Goal: Task Accomplishment & Management: Manage account settings

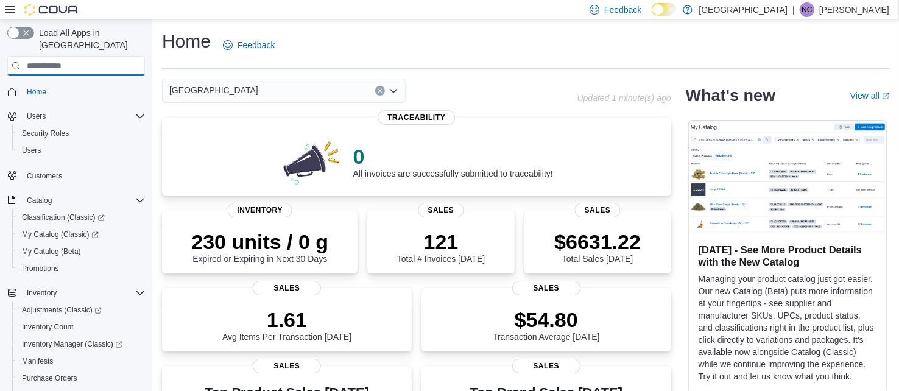
click at [85, 56] on input "search" at bounding box center [76, 65] width 138 height 19
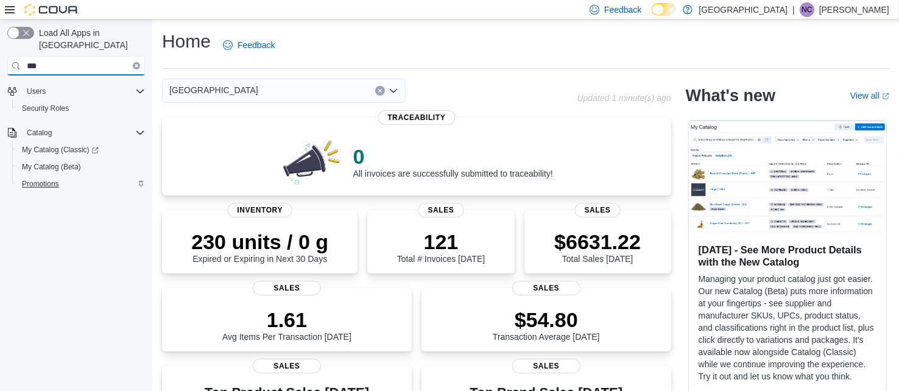
type input "***"
click at [46, 179] on span "Promotions" at bounding box center [40, 184] width 37 height 10
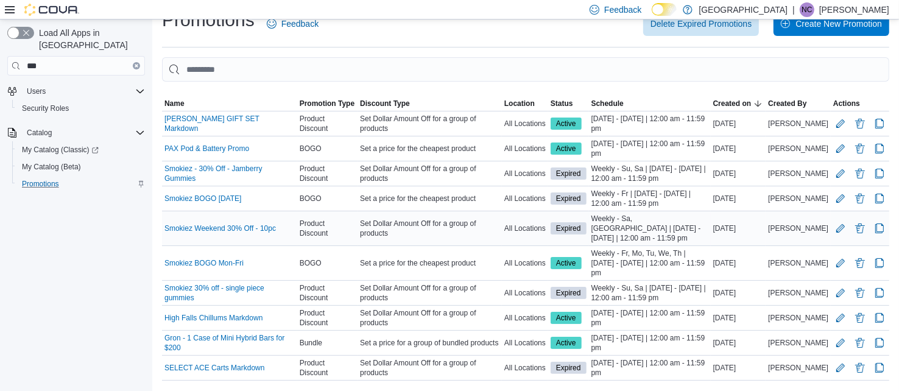
scroll to position [87, 0]
click at [217, 258] on link "Smokiez BOGO Mon-Fri" at bounding box center [203, 263] width 79 height 10
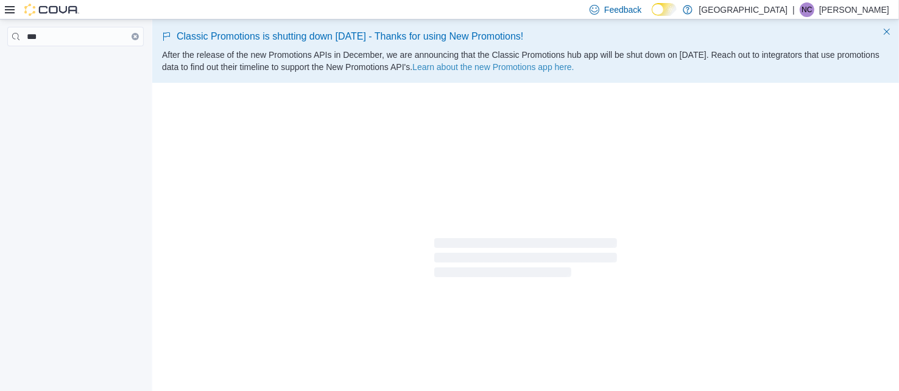
click at [217, 252] on div at bounding box center [525, 260] width 747 height 350
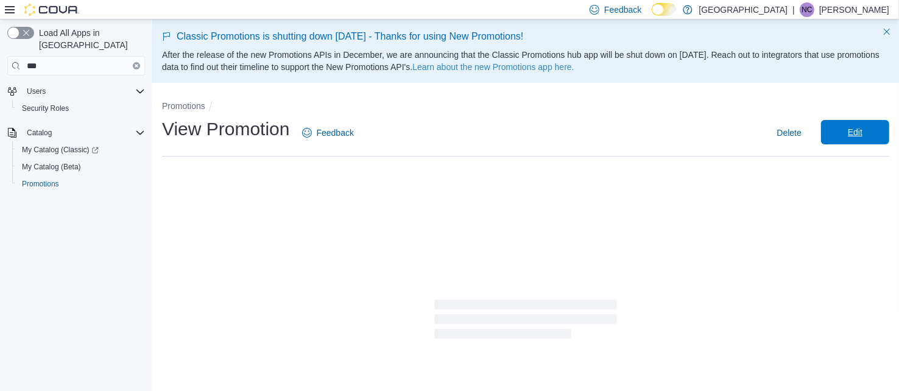
click at [858, 133] on span "Edit" at bounding box center [855, 132] width 15 height 12
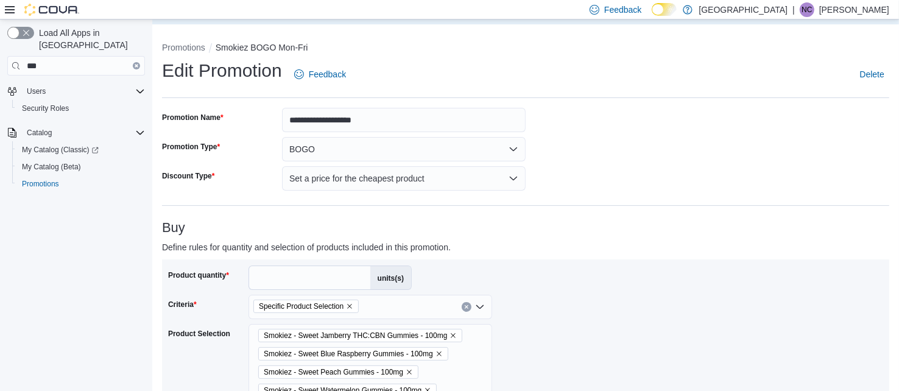
scroll to position [63, 0]
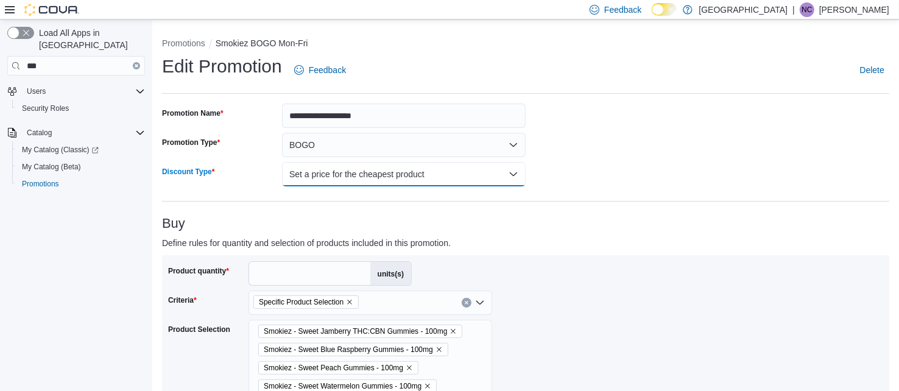
click at [484, 172] on button "Set a price for the cheapest product" at bounding box center [404, 174] width 244 height 24
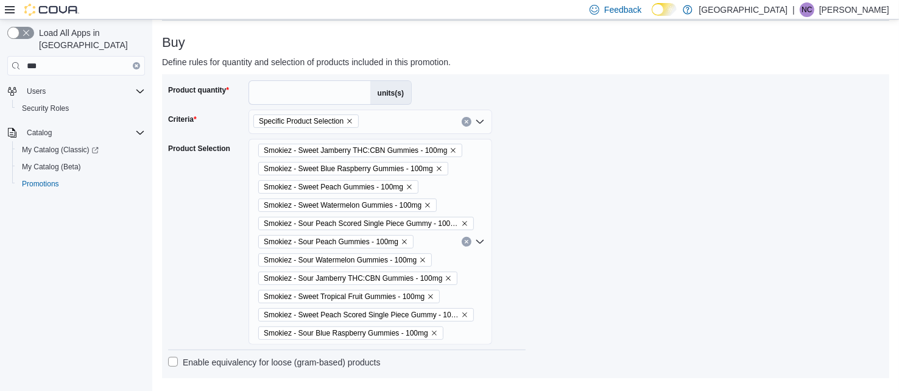
scroll to position [241, 0]
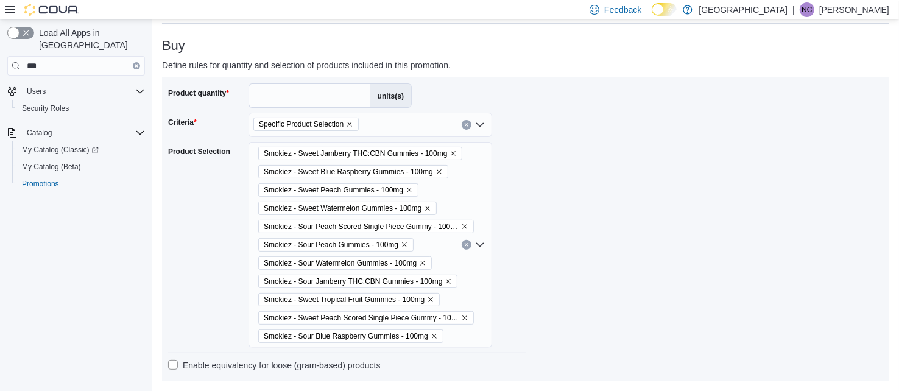
click at [454, 180] on div "Smokiez - Sweet Jamberry THC:CBN Gummies - 100mg Smokiez - Sweet Blue Raspberry…" at bounding box center [370, 245] width 244 height 206
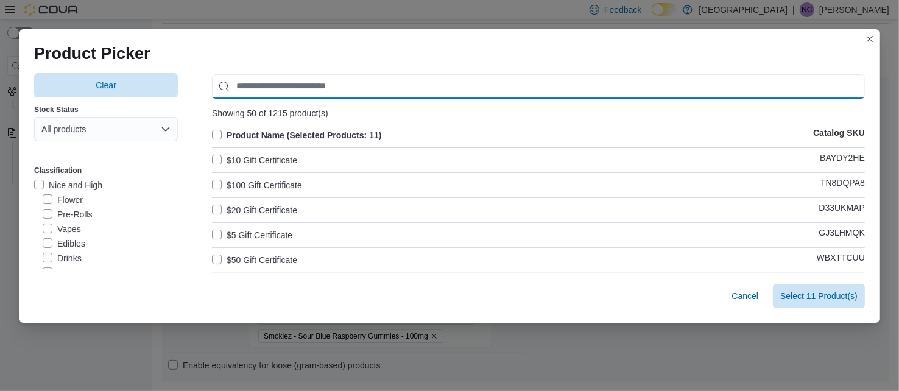
click at [322, 82] on input "Use aria labels when no actual label is in use" at bounding box center [538, 86] width 653 height 24
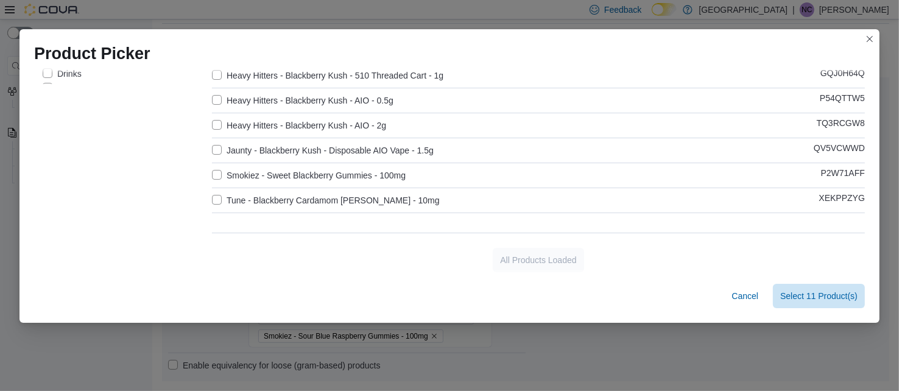
scroll to position [186, 0]
type input "**********"
click at [216, 174] on label "Smokiez - Sweet Blackberry Gummies - 100mg" at bounding box center [309, 173] width 194 height 15
click at [797, 294] on span "Select 12 Product(s)" at bounding box center [818, 295] width 77 height 12
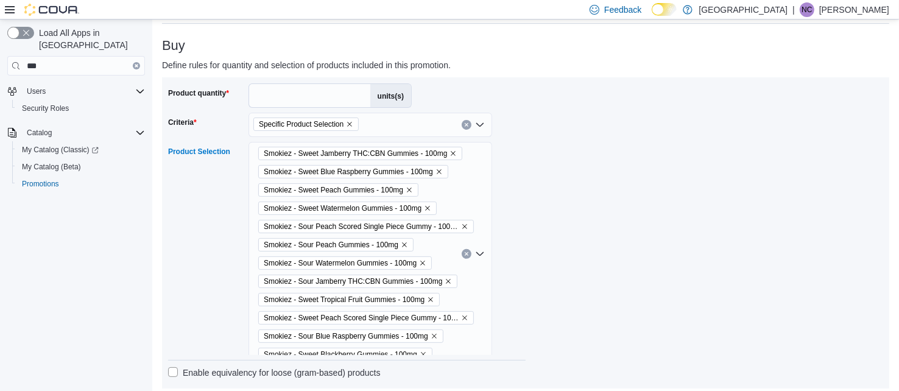
click at [284, 81] on div "Product quantity * units(s) Criteria Specific Product Selection Product Selecti…" at bounding box center [525, 232] width 727 height 311
click at [269, 92] on input "*" at bounding box center [309, 95] width 121 height 23
type input "*"
click at [462, 197] on div "Smokiez - Sweet Jamberry THC:CBN Gummies - 100mg Smokiez - Sweet Blue Raspberry…" at bounding box center [370, 254] width 244 height 224
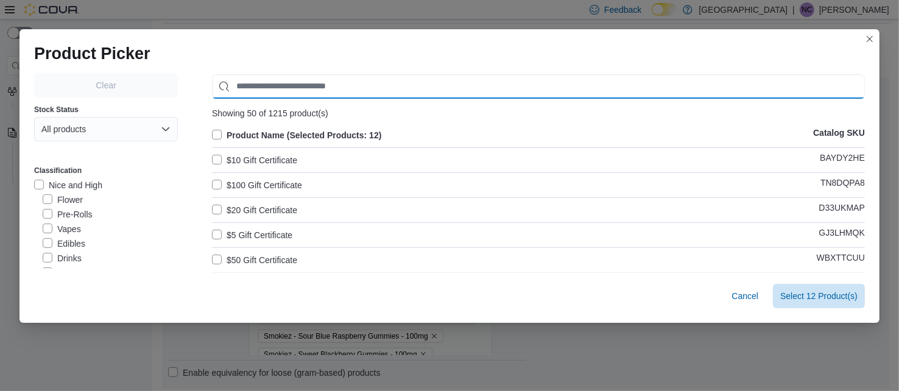
click at [390, 79] on input "Use aria labels when no actual label is in use" at bounding box center [538, 86] width 653 height 24
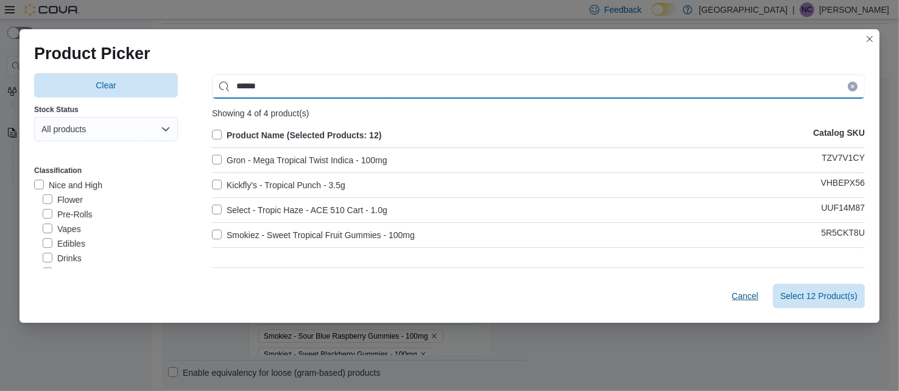
type input "******"
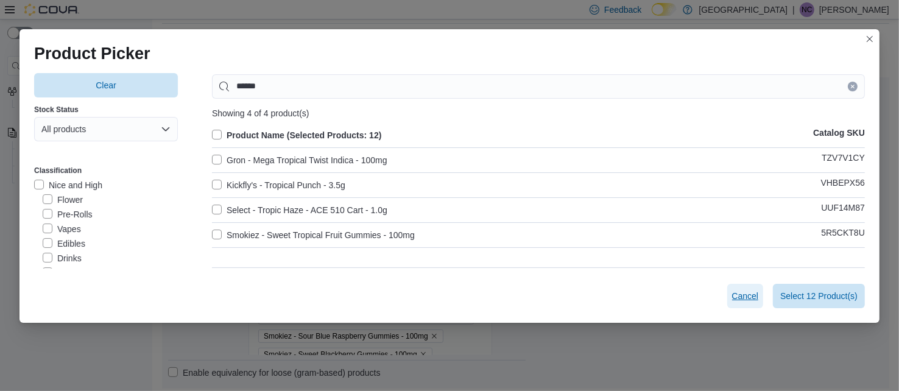
click at [745, 296] on span "Cancel" at bounding box center [745, 296] width 27 height 12
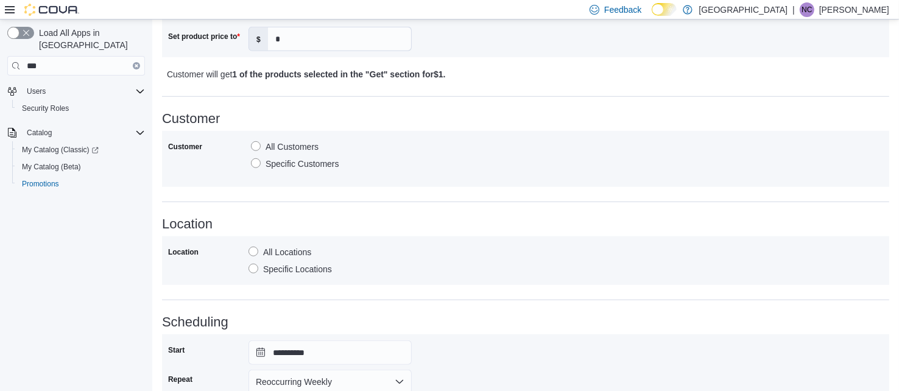
scroll to position [927, 0]
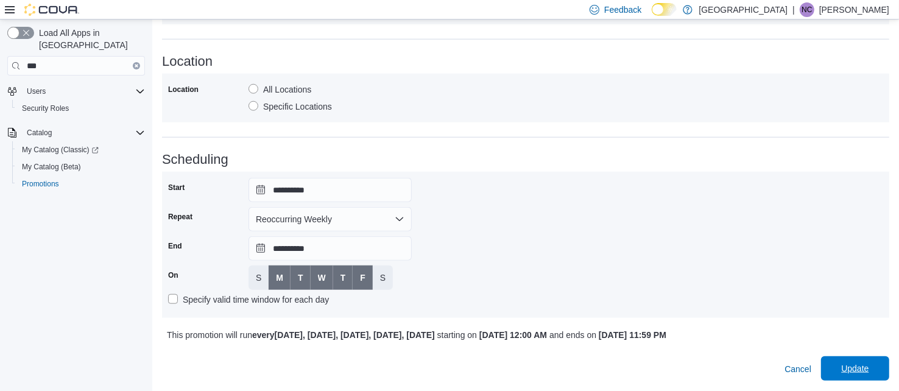
click at [873, 362] on span "Update" at bounding box center [855, 368] width 54 height 24
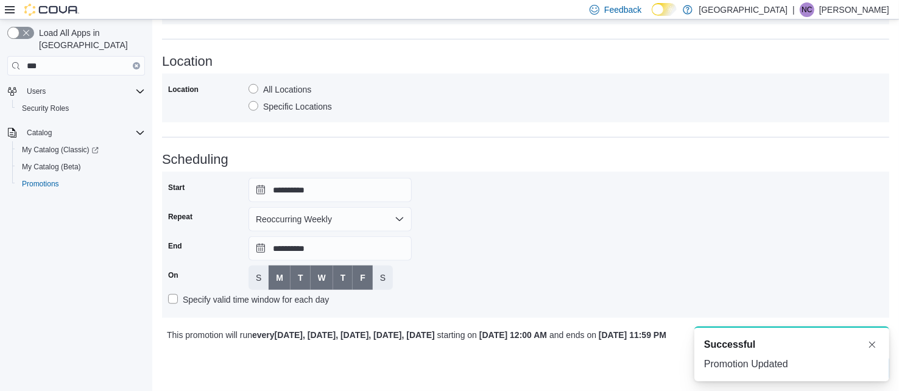
scroll to position [0, 0]
